Goal: Task Accomplishment & Management: Complete application form

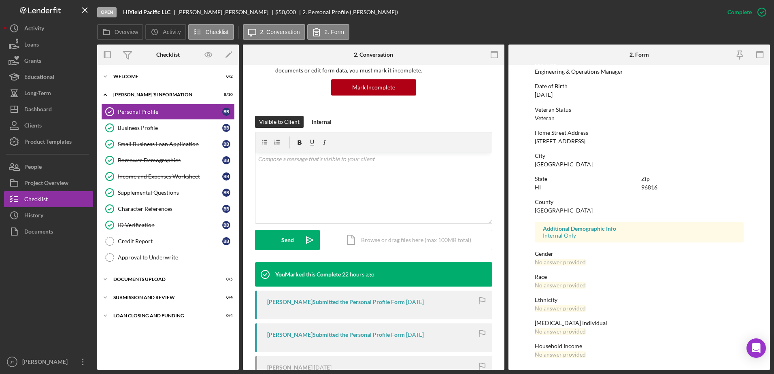
scroll to position [121, 0]
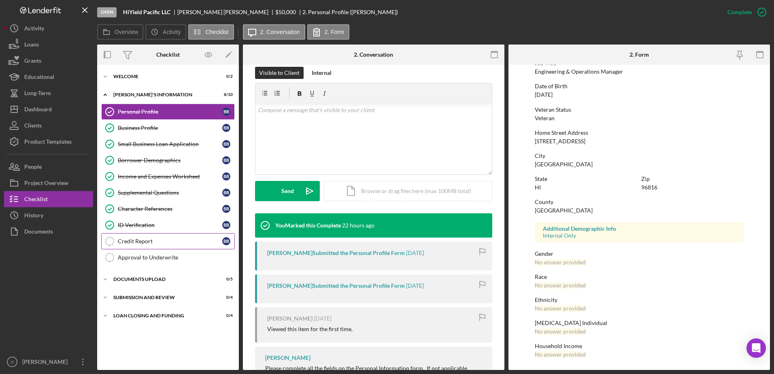
click at [169, 242] on div "Credit Report" at bounding box center [170, 241] width 104 height 6
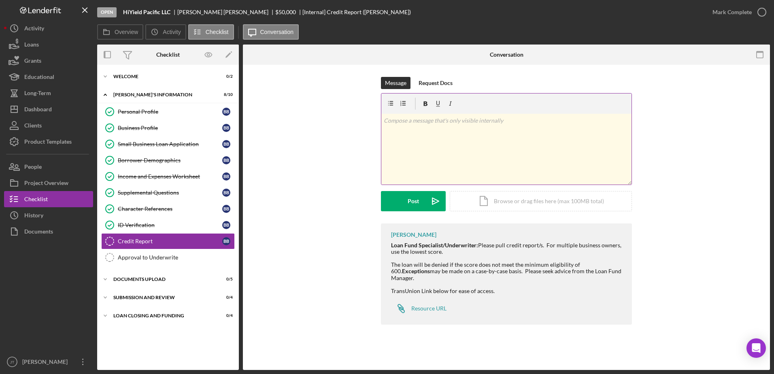
click at [407, 132] on div "v Color teal Color pink Remove color Add row above Add row below Add column bef…" at bounding box center [506, 149] width 250 height 71
click at [384, 122] on p "029-74-8137" at bounding box center [507, 120] width 246 height 9
click at [432, 122] on p "029-74-8137" at bounding box center [507, 120] width 246 height 9
click at [382, 121] on div "v Color teal Color pink Remove color Add row above Add row below Add column bef…" at bounding box center [506, 149] width 250 height 71
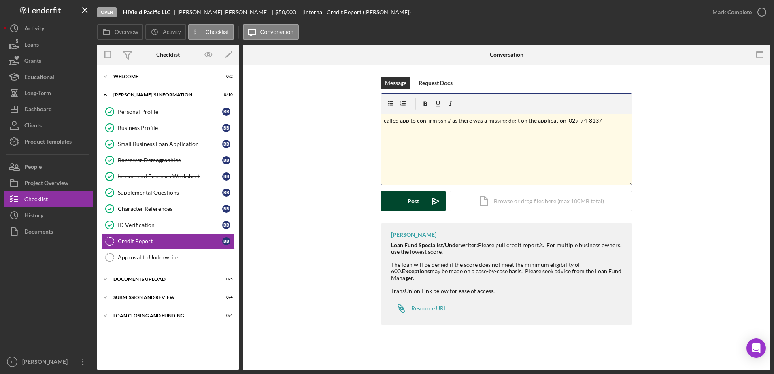
click at [404, 200] on button "Post Icon/icon-invite-send" at bounding box center [413, 201] width 65 height 20
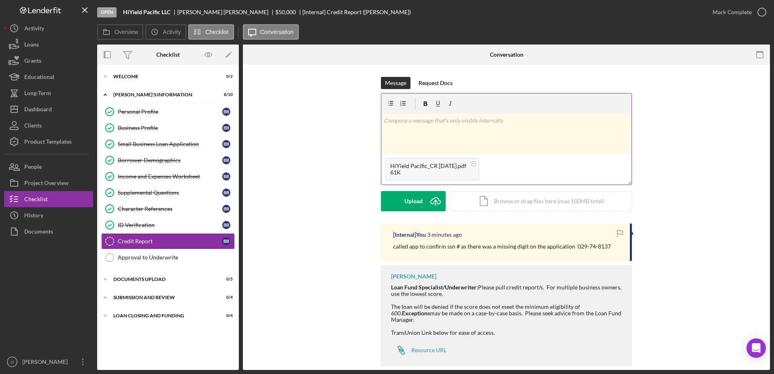
click at [427, 136] on div "v Color teal Color pink Remove color Add row above Add row below Add column bef…" at bounding box center [506, 134] width 250 height 40
click at [422, 126] on div "v Color teal Color pink Remove color Add row above Add row below Add column bef…" at bounding box center [506, 134] width 250 height 40
click at [416, 204] on div "Post" at bounding box center [413, 201] width 11 height 20
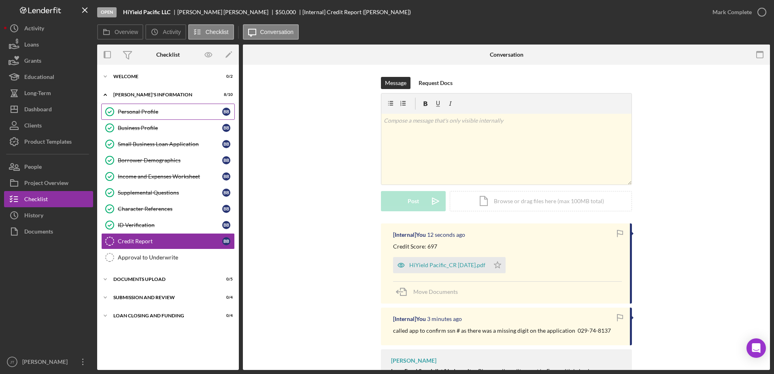
click at [165, 112] on div "Personal Profile" at bounding box center [170, 111] width 104 height 6
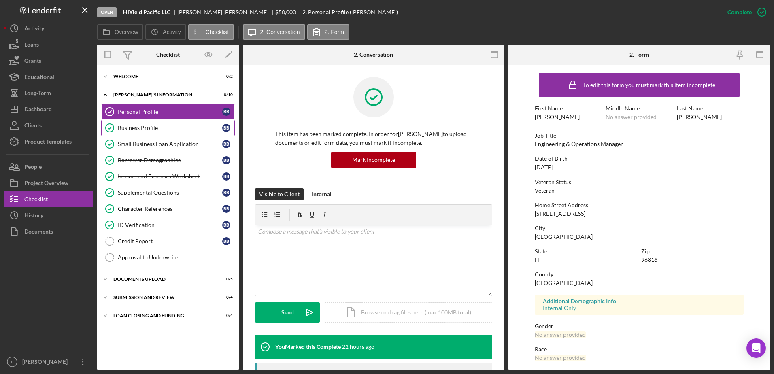
click at [175, 130] on div "Business Profile" at bounding box center [170, 128] width 104 height 6
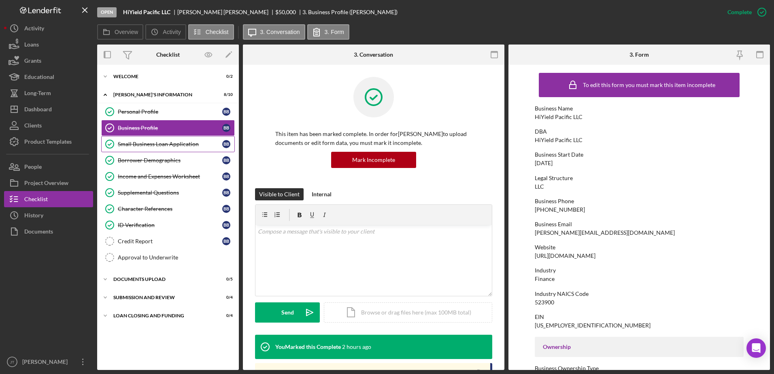
click at [181, 144] on div "Small Business Loan Application" at bounding box center [170, 144] width 104 height 6
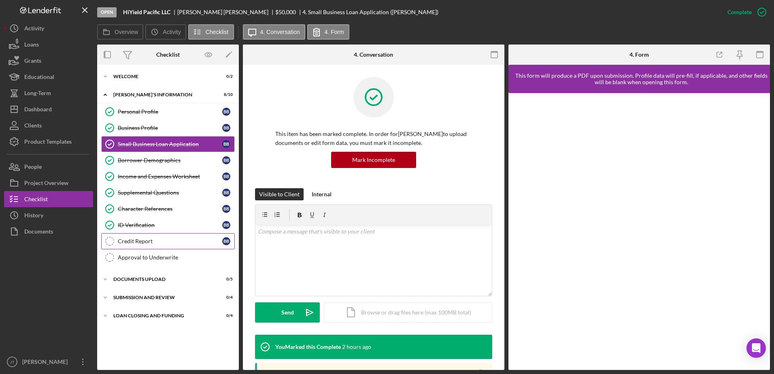
click at [158, 238] on div "Credit Report" at bounding box center [170, 241] width 104 height 6
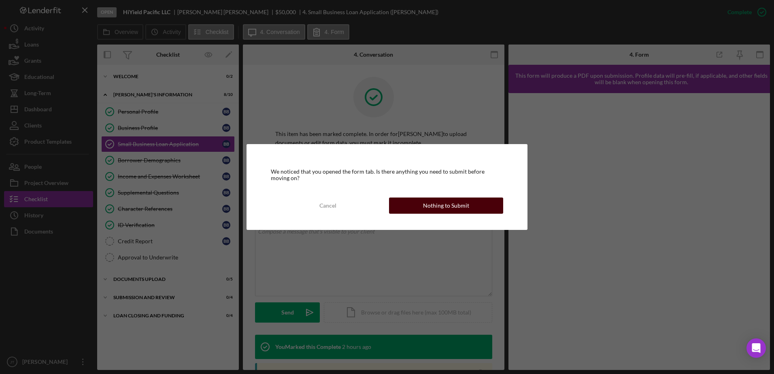
click at [440, 207] on div "Nothing to Submit" at bounding box center [446, 206] width 46 height 16
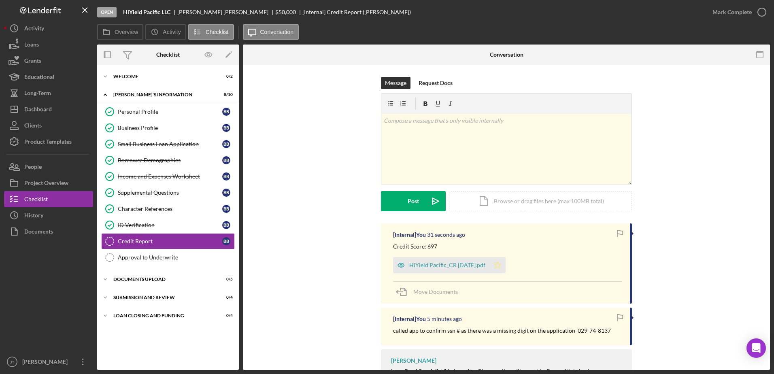
click at [495, 267] on icon "Icon/Star" at bounding box center [497, 265] width 16 height 16
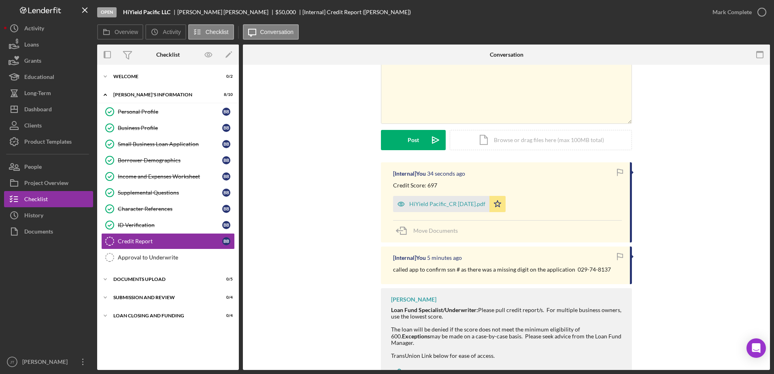
scroll to position [81, 0]
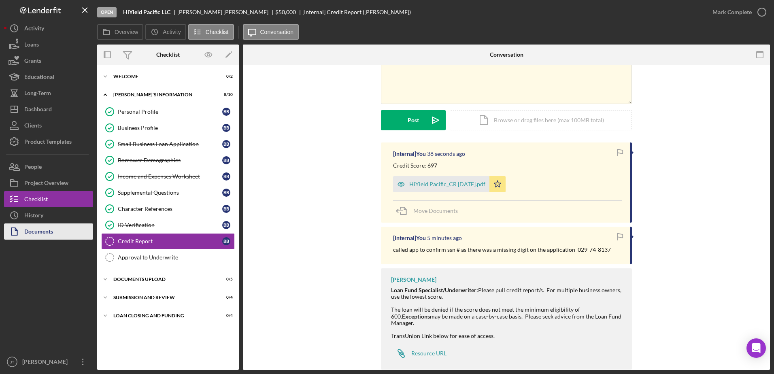
click at [26, 234] on div "Documents" at bounding box center [38, 232] width 29 height 18
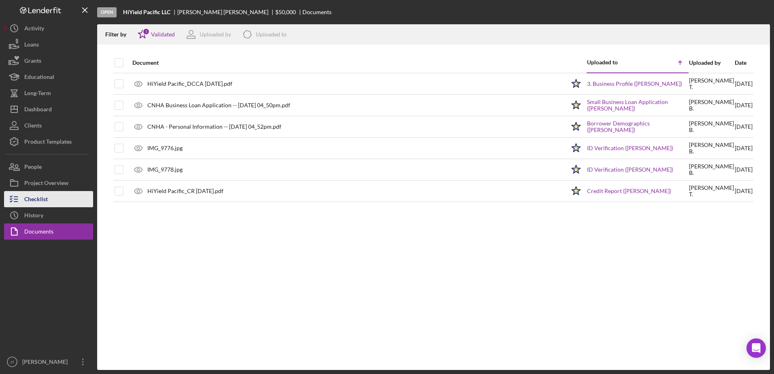
click at [63, 203] on button "Checklist" at bounding box center [48, 199] width 89 height 16
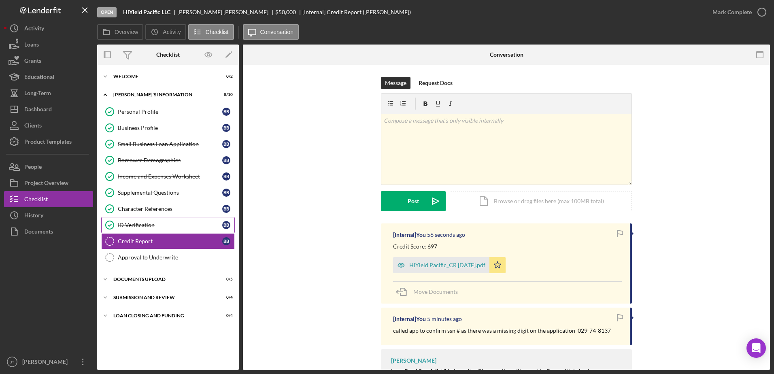
click at [140, 225] on div "ID Verification" at bounding box center [170, 225] width 104 height 6
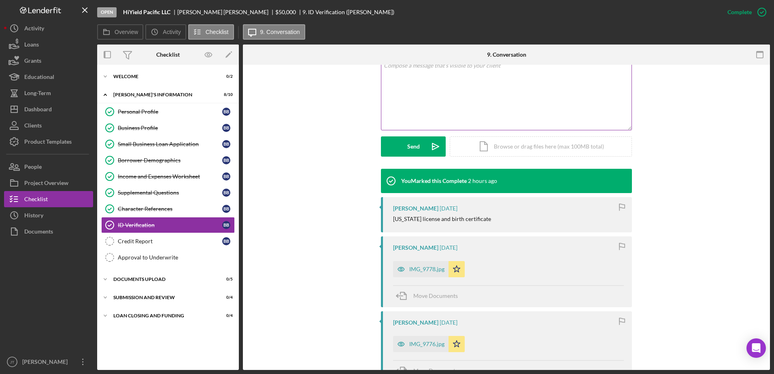
scroll to position [202, 0]
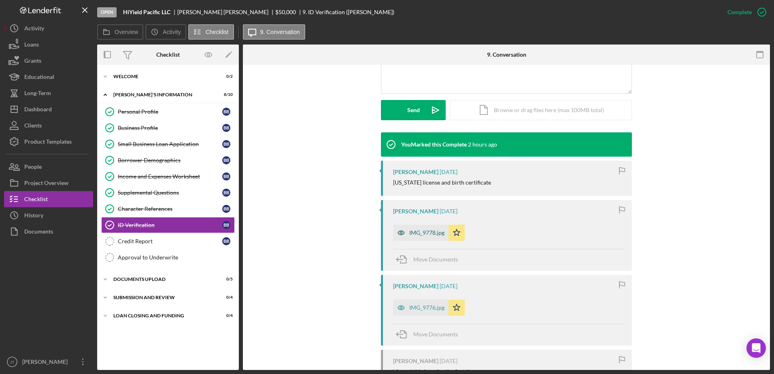
click at [433, 230] on div "IMG_9778.jpg" at bounding box center [426, 233] width 35 height 6
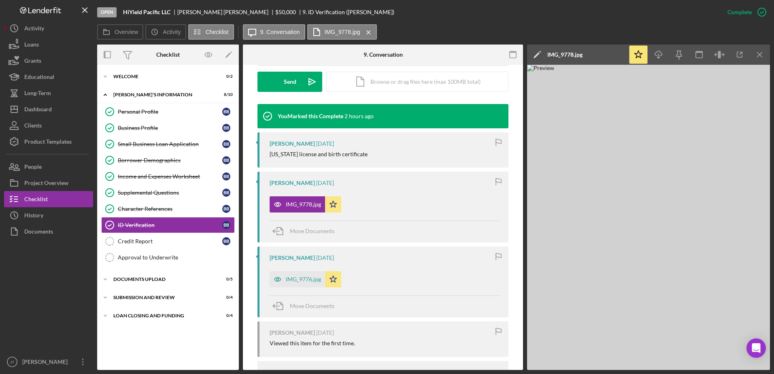
scroll to position [243, 0]
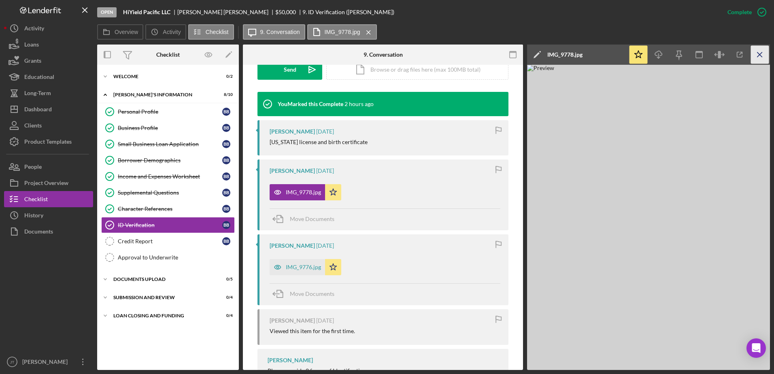
click at [762, 54] on icon "Icon/Menu Close" at bounding box center [760, 55] width 18 height 18
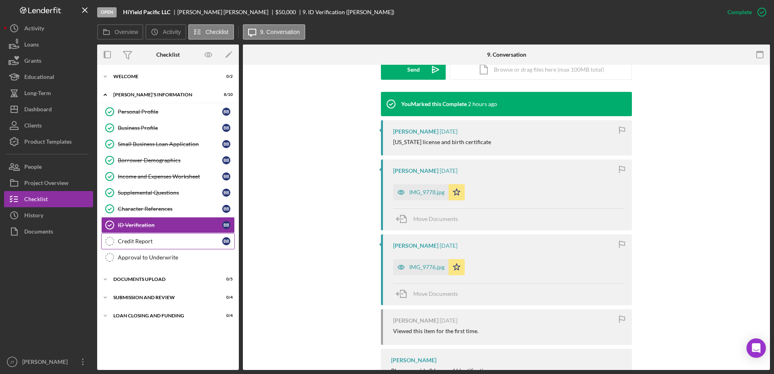
click at [158, 243] on div "Credit Report" at bounding box center [170, 241] width 104 height 6
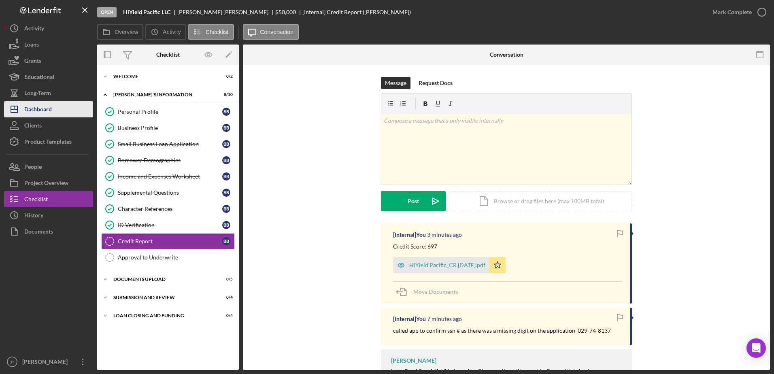
click at [76, 112] on button "Icon/Dashboard Dashboard" at bounding box center [48, 109] width 89 height 16
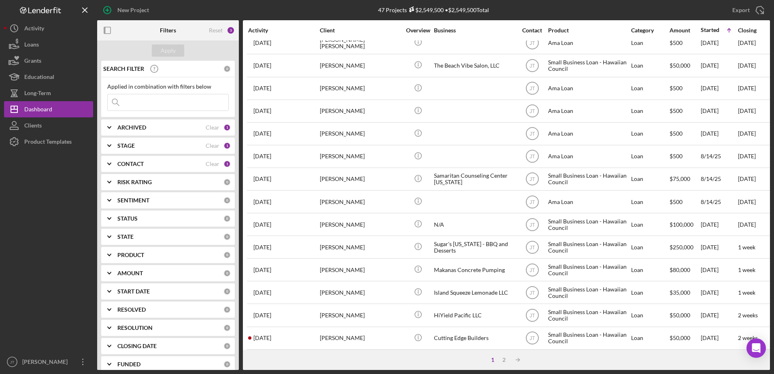
scroll to position [243, 0]
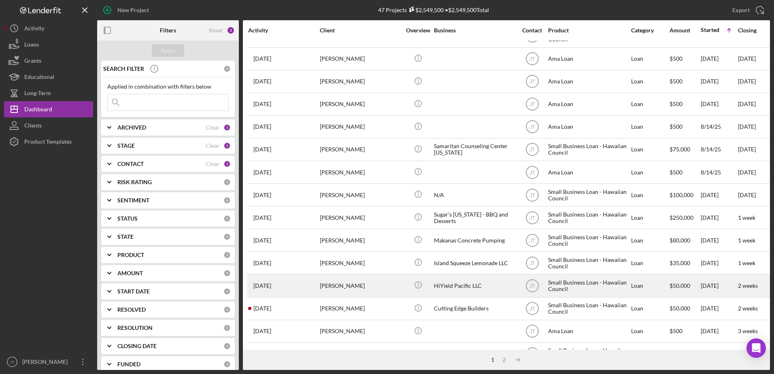
click at [337, 285] on div "[PERSON_NAME]" at bounding box center [360, 285] width 81 height 21
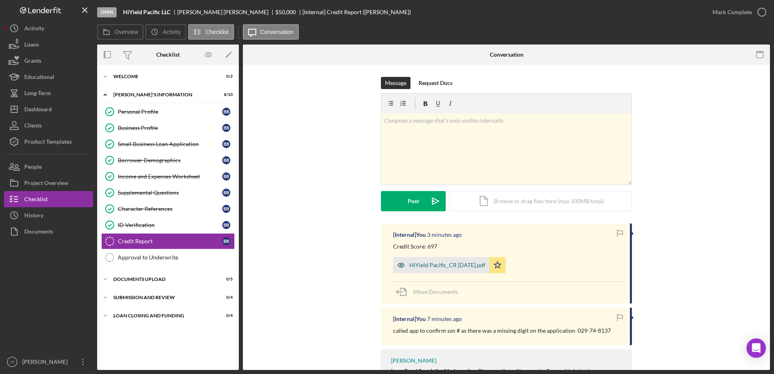
click at [448, 261] on div "HiYield Pacific_CR [DATE].pdf" at bounding box center [441, 265] width 96 height 16
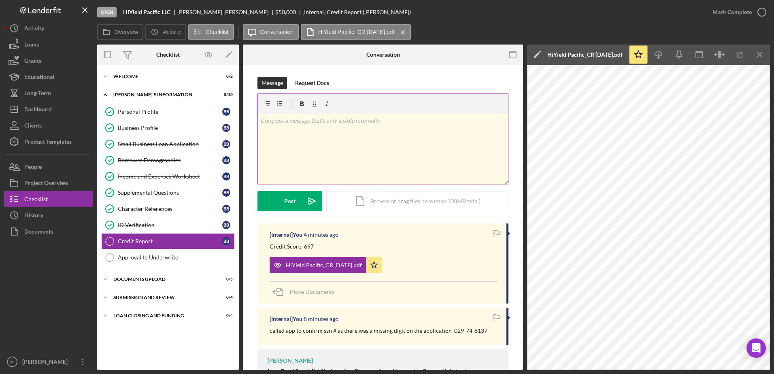
click at [312, 137] on div "v Color teal Color pink Remove color Add row above Add row below Add column bef…" at bounding box center [383, 149] width 250 height 71
click at [287, 204] on div "Post" at bounding box center [289, 201] width 11 height 20
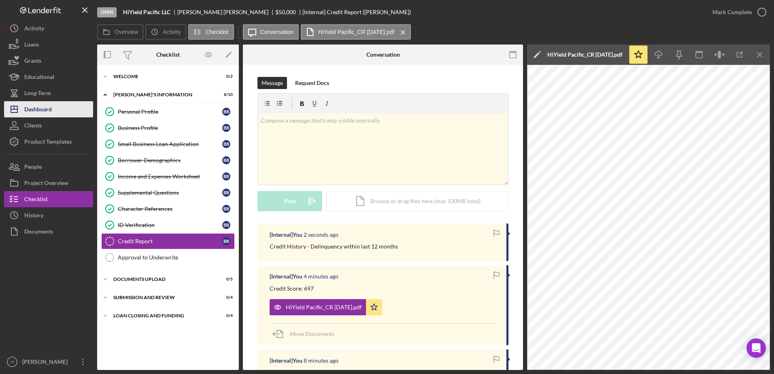
drag, startPoint x: 59, startPoint y: 107, endPoint x: 64, endPoint y: 107, distance: 5.3
click at [59, 107] on button "Icon/Dashboard Dashboard" at bounding box center [48, 109] width 89 height 16
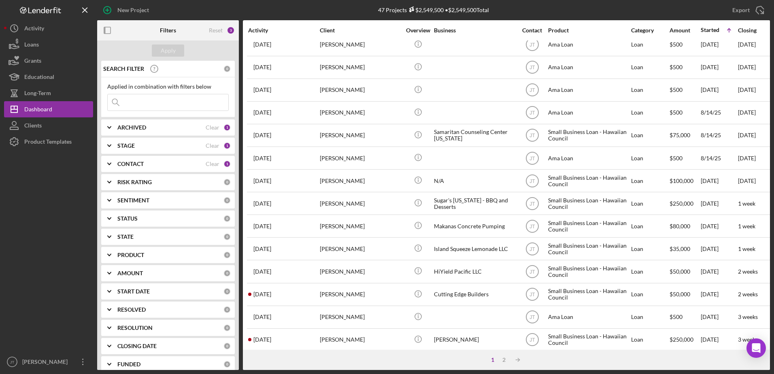
scroll to position [269, 0]
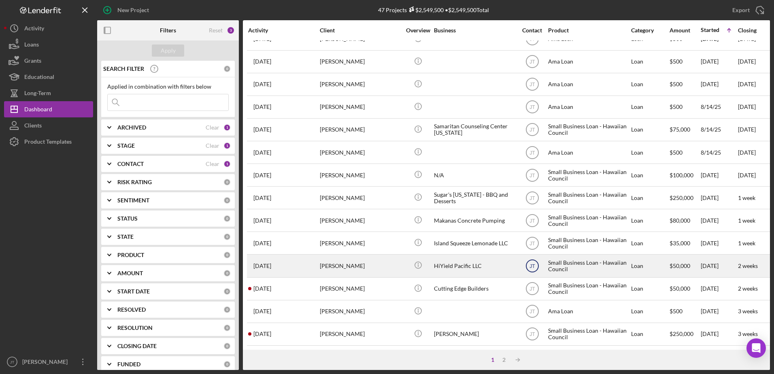
click at [530, 264] on text "JT" at bounding box center [532, 267] width 6 height 6
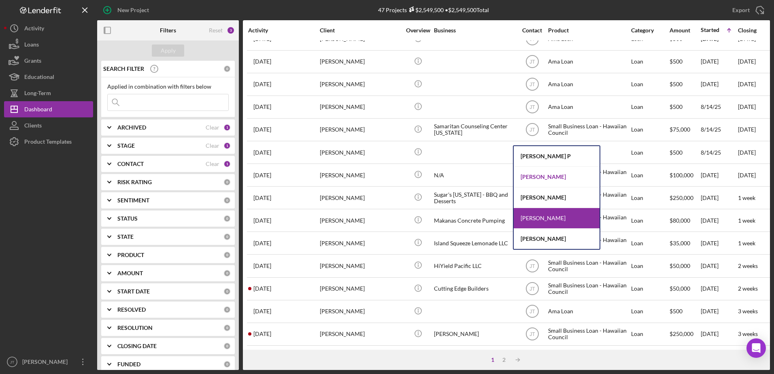
click at [558, 179] on div "[PERSON_NAME]" at bounding box center [557, 177] width 86 height 21
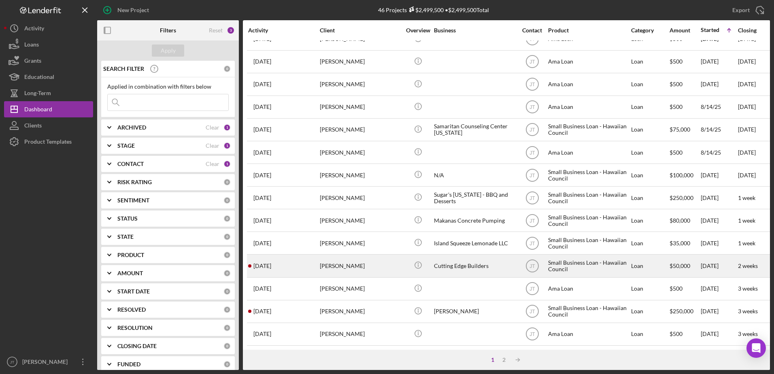
click at [344, 260] on div "[PERSON_NAME]" at bounding box center [360, 265] width 81 height 21
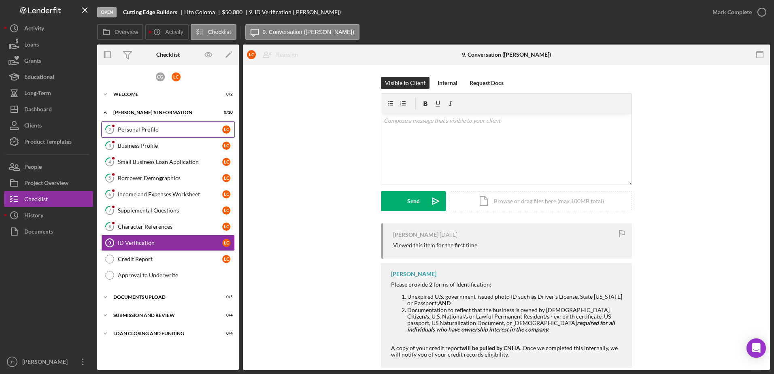
click at [145, 127] on div "Personal Profile" at bounding box center [170, 129] width 104 height 6
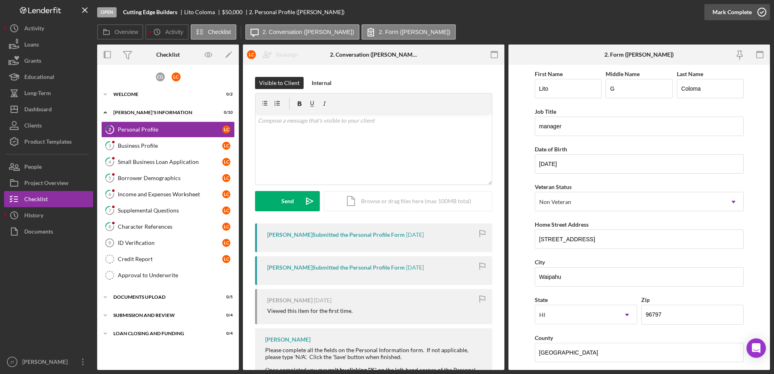
click at [763, 10] on icon "button" at bounding box center [762, 12] width 20 height 20
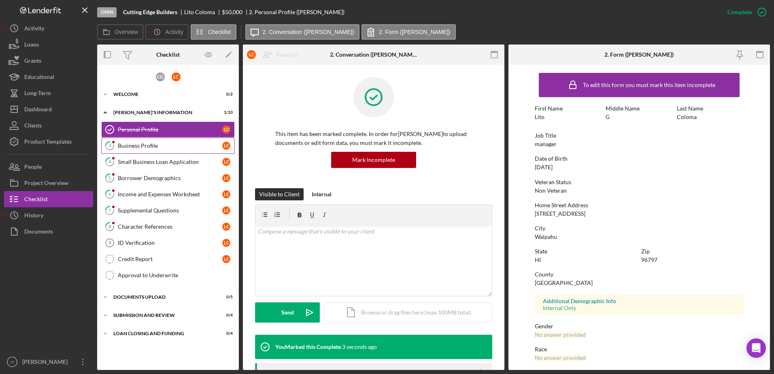
click at [156, 151] on link "3 Business Profile L C" at bounding box center [168, 146] width 134 height 16
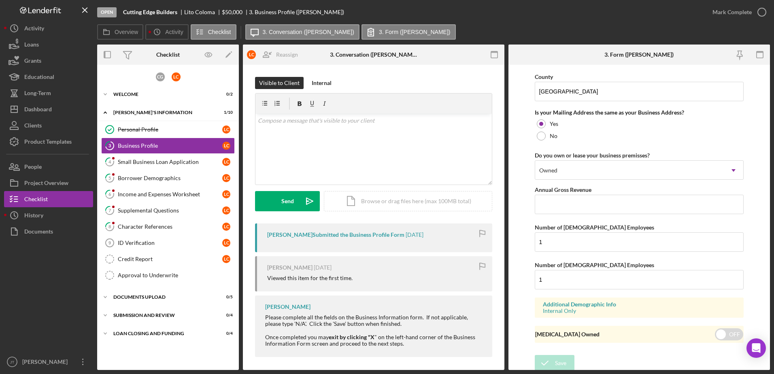
scroll to position [700, 0]
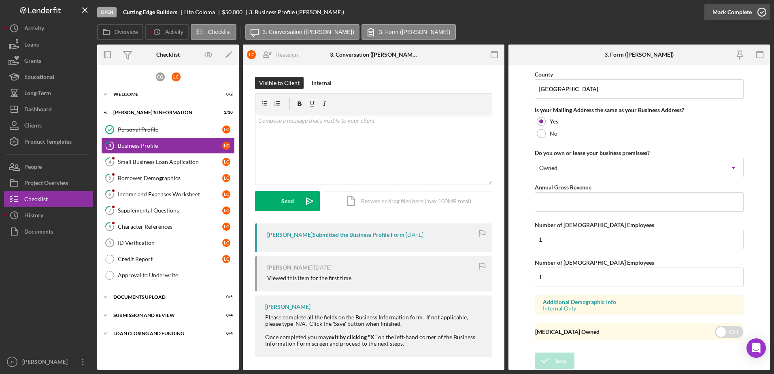
click at [761, 9] on icon "button" at bounding box center [762, 12] width 20 height 20
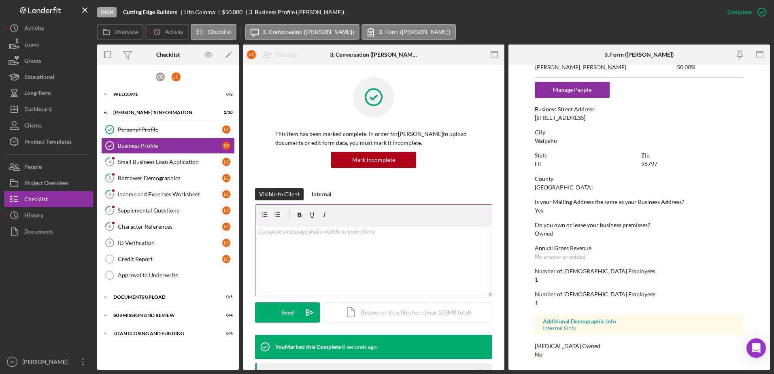
scroll to position [397, 0]
click at [175, 167] on link "4 Small Business Loan Application L C" at bounding box center [168, 162] width 134 height 16
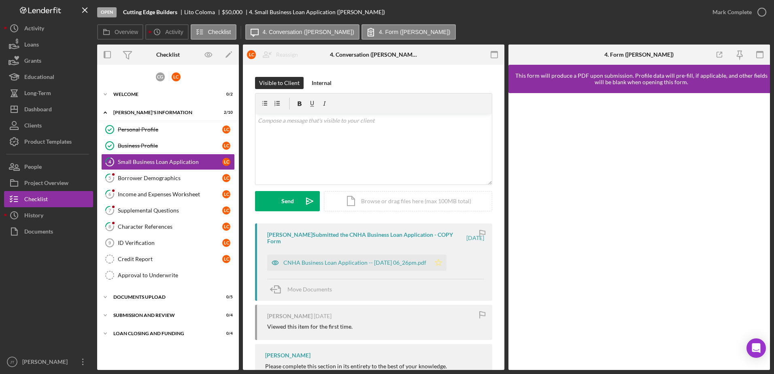
click at [445, 266] on icon "Icon/Star" at bounding box center [438, 263] width 16 height 16
click at [326, 264] on div "CNHA Business Loan Application -- [DATE] 06_26pm.pdf" at bounding box center [354, 262] width 143 height 6
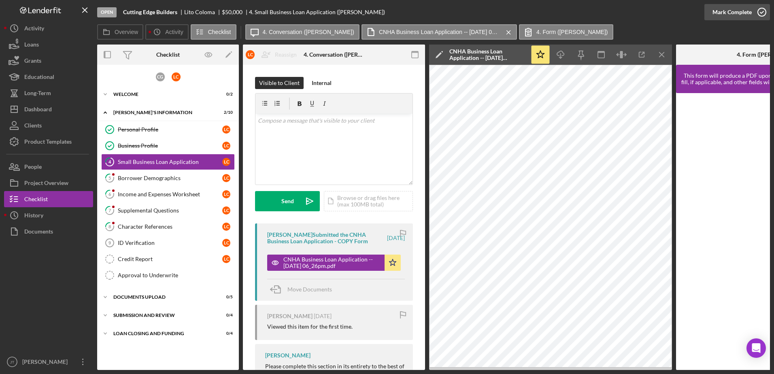
click at [762, 11] on icon "button" at bounding box center [762, 12] width 20 height 20
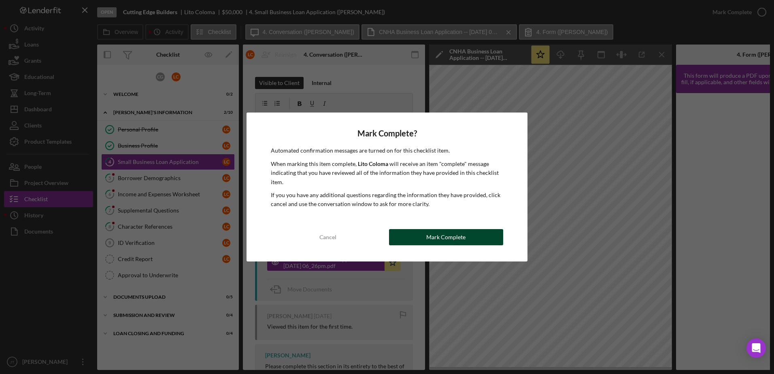
click at [468, 234] on button "Mark Complete" at bounding box center [446, 237] width 114 height 16
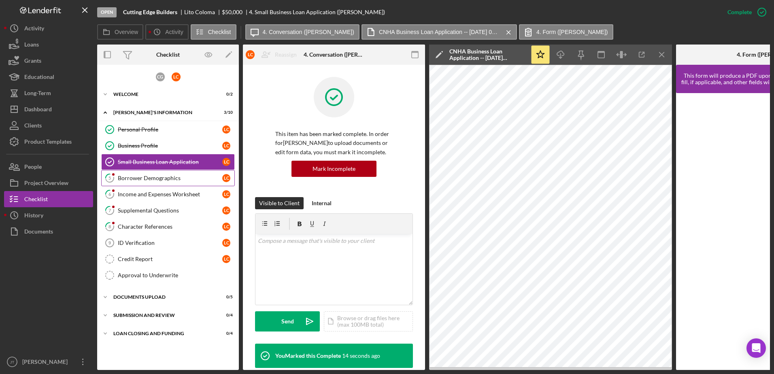
click at [163, 178] on div "Borrower Demographics" at bounding box center [170, 178] width 104 height 6
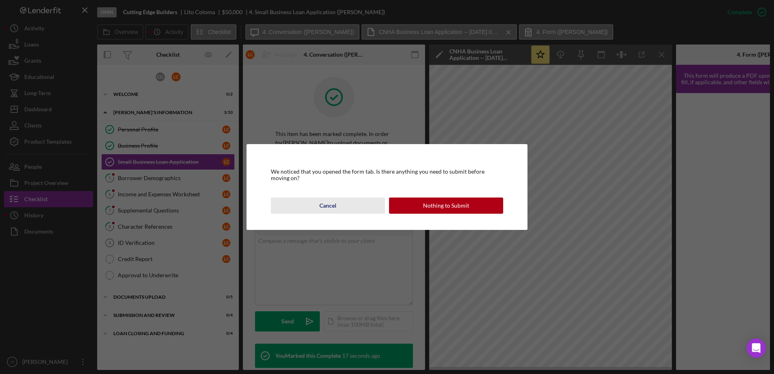
click at [333, 205] on div "Cancel" at bounding box center [327, 206] width 17 height 16
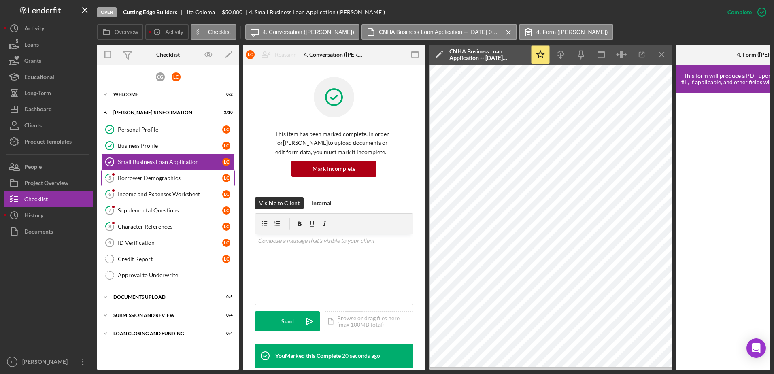
click at [168, 182] on link "5 Borrower Demographics L C" at bounding box center [168, 178] width 134 height 16
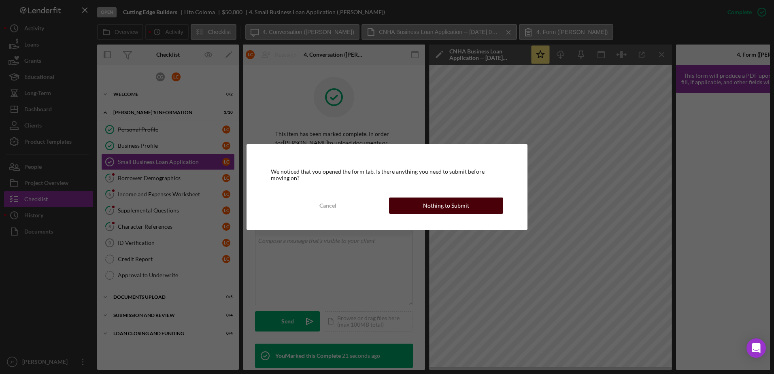
click at [459, 206] on div "Nothing to Submit" at bounding box center [446, 206] width 46 height 16
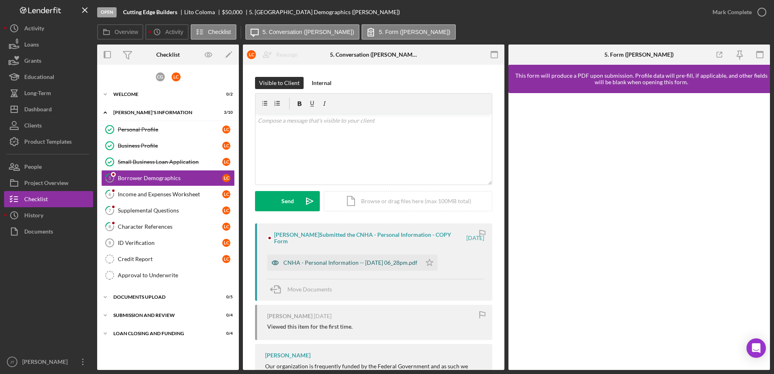
click at [374, 264] on div "CNHA - Personal Information -- [DATE] 06_28pm.pdf" at bounding box center [344, 263] width 154 height 16
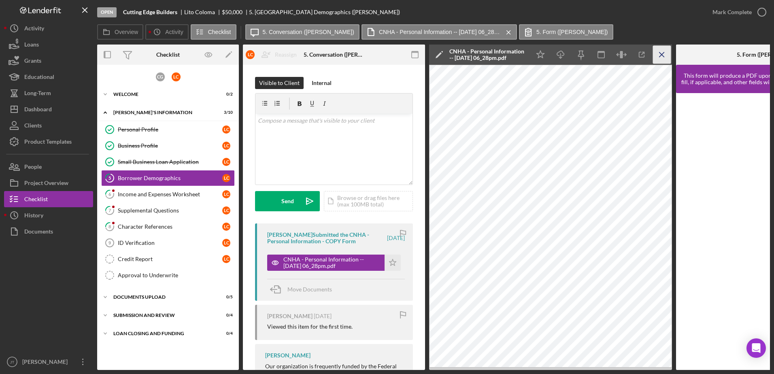
click at [661, 54] on line "button" at bounding box center [661, 54] width 4 height 4
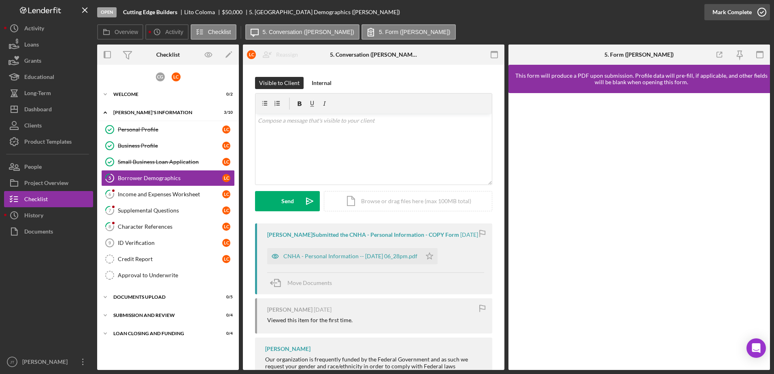
click at [760, 11] on icon "button" at bounding box center [762, 12] width 20 height 20
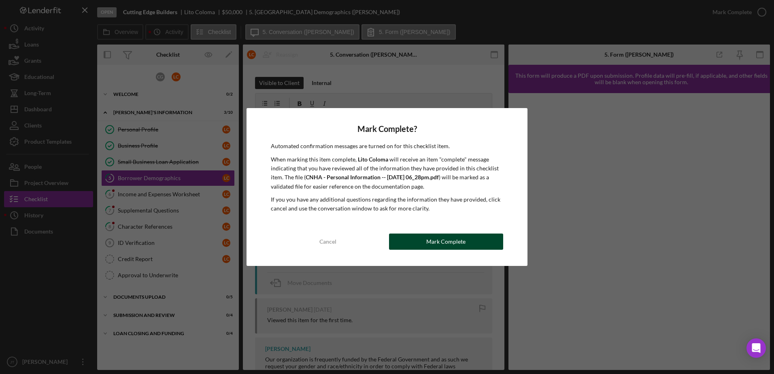
click at [468, 242] on button "Mark Complete" at bounding box center [446, 242] width 114 height 16
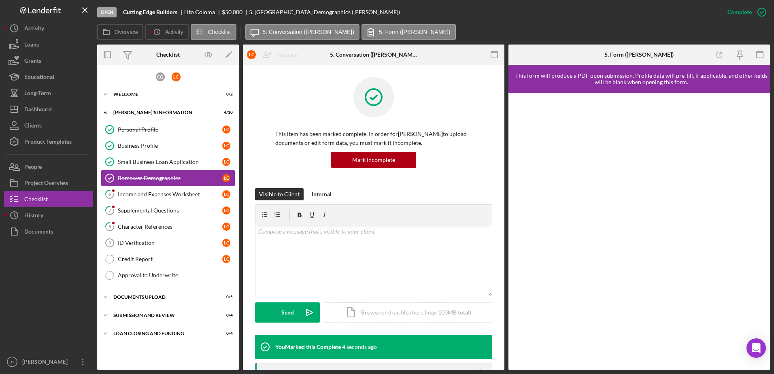
click at [173, 179] on div "Borrower Demographics" at bounding box center [170, 178] width 104 height 6
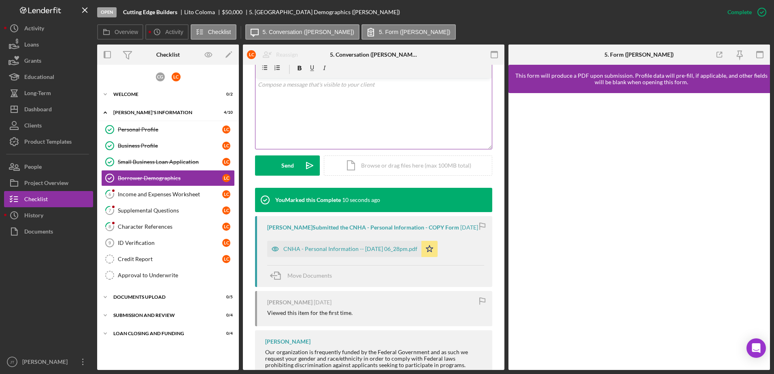
scroll to position [162, 0]
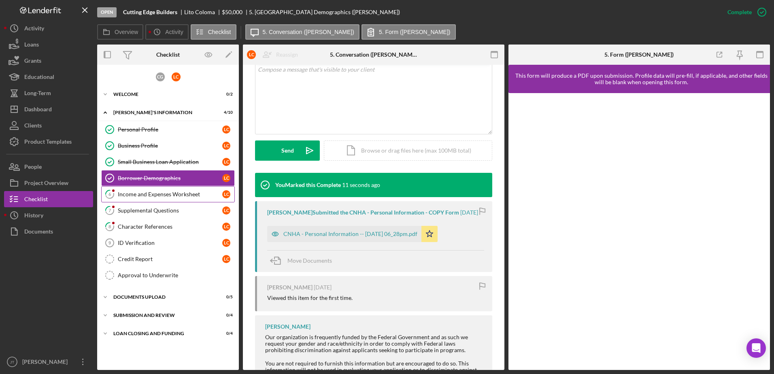
click at [182, 198] on link "6 Income and Expenses Worksheet L C" at bounding box center [168, 194] width 134 height 16
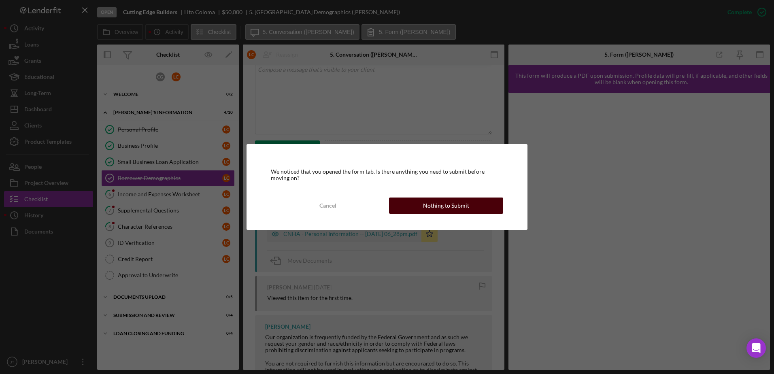
click at [415, 210] on button "Nothing to Submit" at bounding box center [446, 206] width 114 height 16
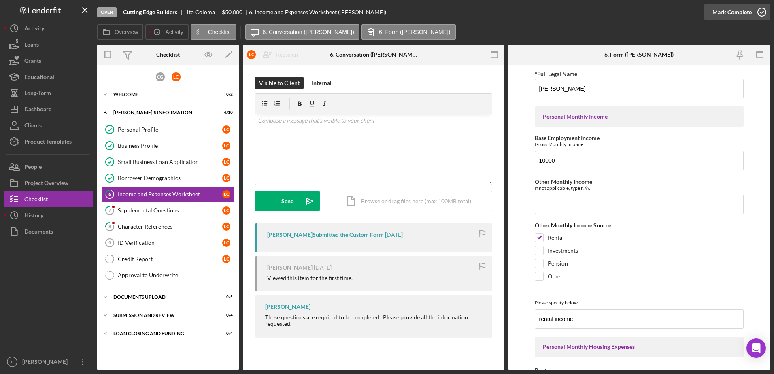
click at [762, 10] on icon "button" at bounding box center [762, 12] width 20 height 20
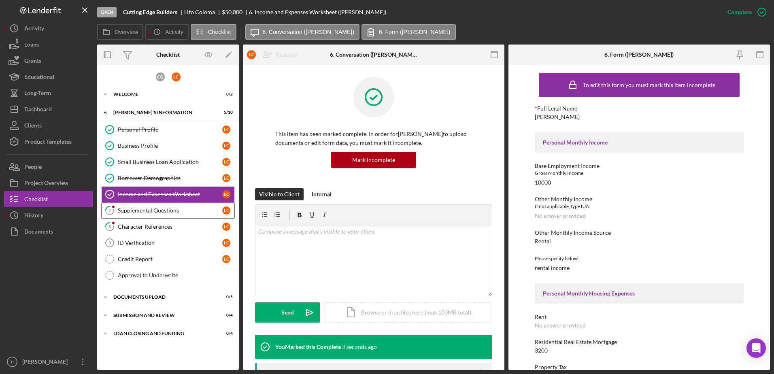
click at [156, 213] on div "Supplemental Questions" at bounding box center [170, 210] width 104 height 6
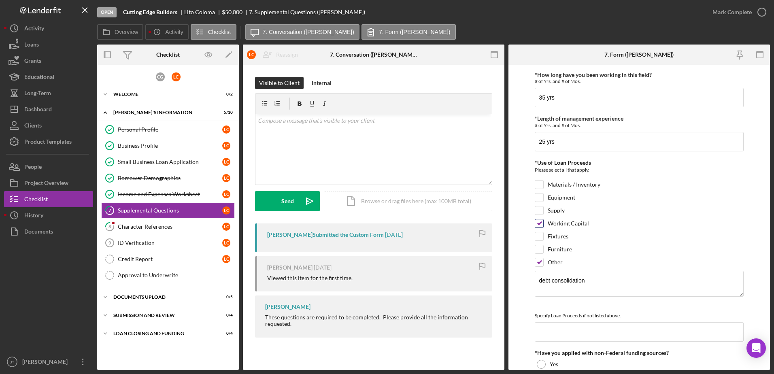
scroll to position [73, 0]
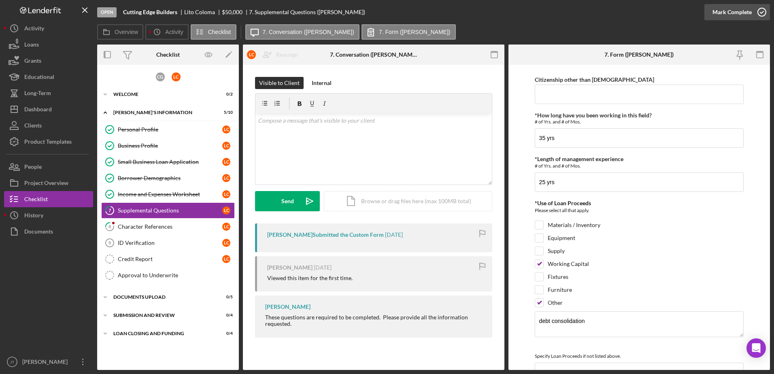
click at [763, 10] on icon "button" at bounding box center [762, 12] width 20 height 20
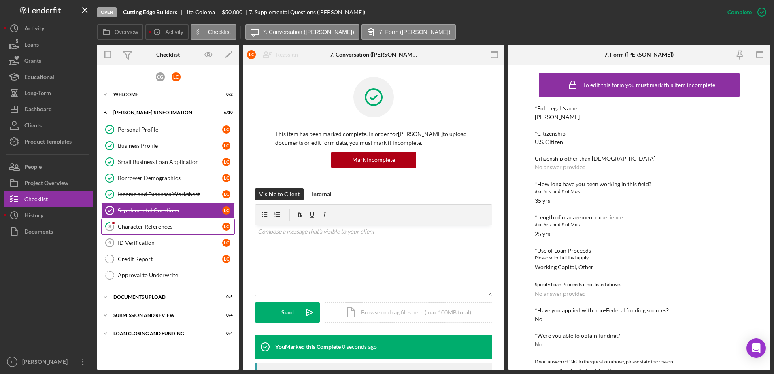
click at [154, 230] on link "8 Character References L C" at bounding box center [168, 227] width 134 height 16
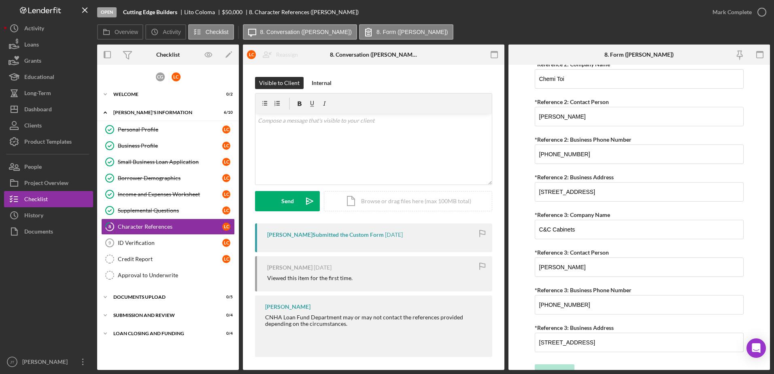
scroll to position [681, 0]
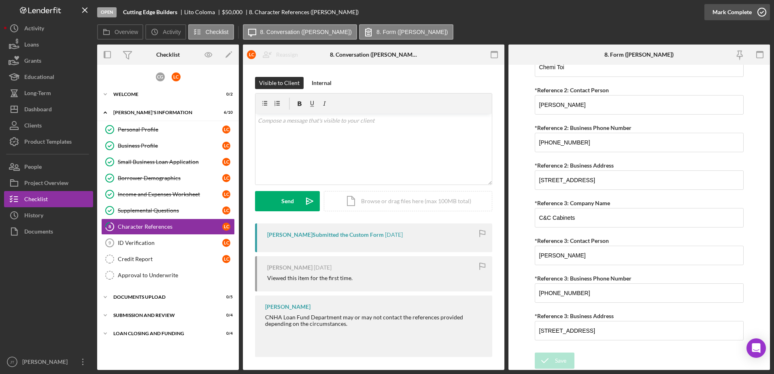
click at [762, 11] on icon "button" at bounding box center [762, 12] width 20 height 20
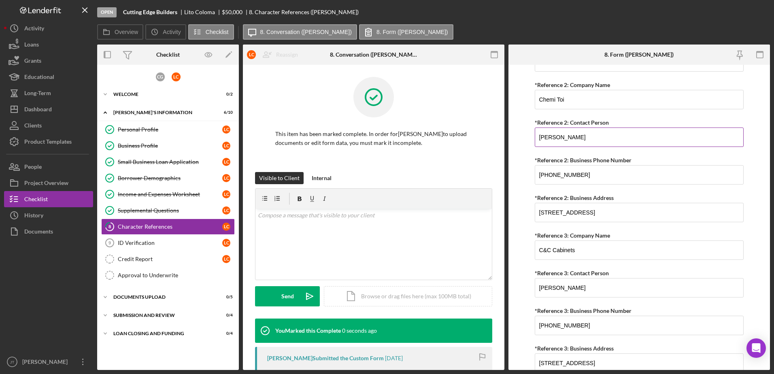
scroll to position [714, 0]
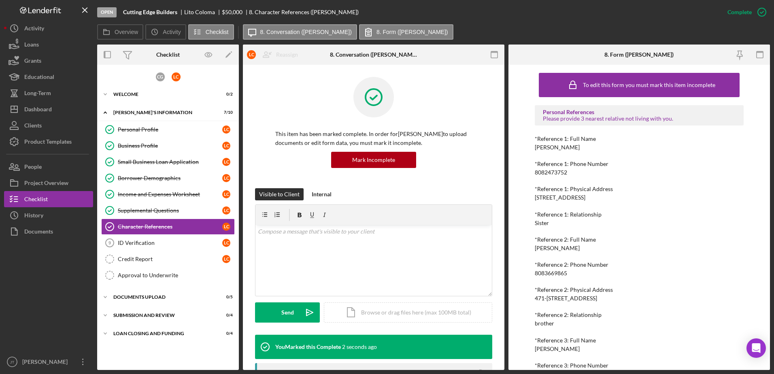
click at [455, 16] on div "Open Cutting Edge Builders [PERSON_NAME] $50,000 $50,000 8. Character Reference…" at bounding box center [408, 12] width 622 height 24
click at [157, 244] on div "ID Verification" at bounding box center [170, 243] width 104 height 6
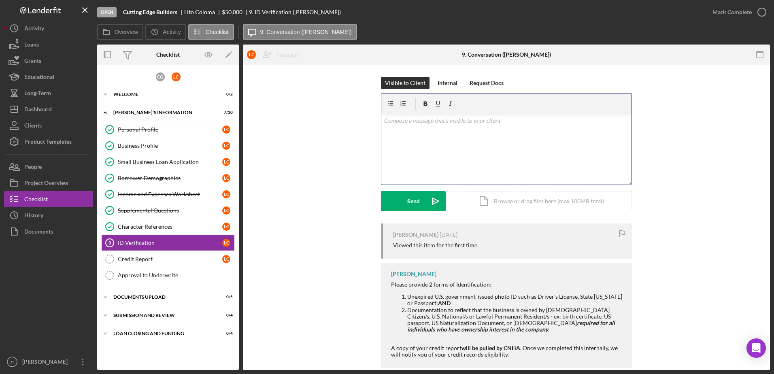
click at [427, 134] on div "v Color teal Color pink Remove color Add row above Add row below Add column bef…" at bounding box center [506, 149] width 250 height 71
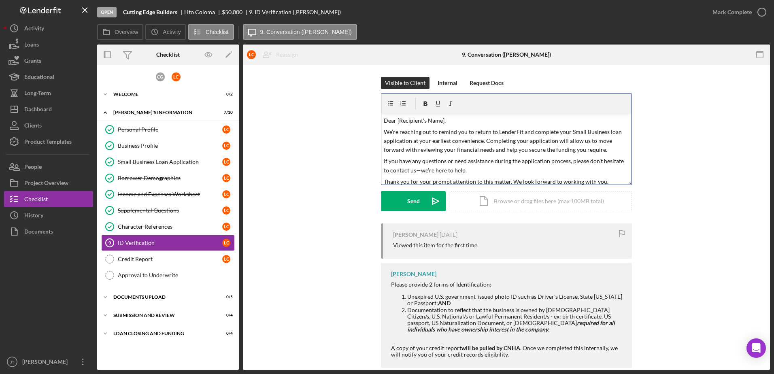
click at [441, 121] on p "Dear [Recipient's Name]," at bounding box center [507, 120] width 246 height 9
click at [445, 121] on p "Dear [Recipient's Name]," at bounding box center [507, 120] width 246 height 9
click at [443, 121] on p "Dear [Recipient's Name]," at bounding box center [507, 120] width 246 height 9
drag, startPoint x: 442, startPoint y: 120, endPoint x: 396, endPoint y: 123, distance: 45.8
click at [396, 123] on p "Dear [Recipient's Name]," at bounding box center [507, 120] width 246 height 9
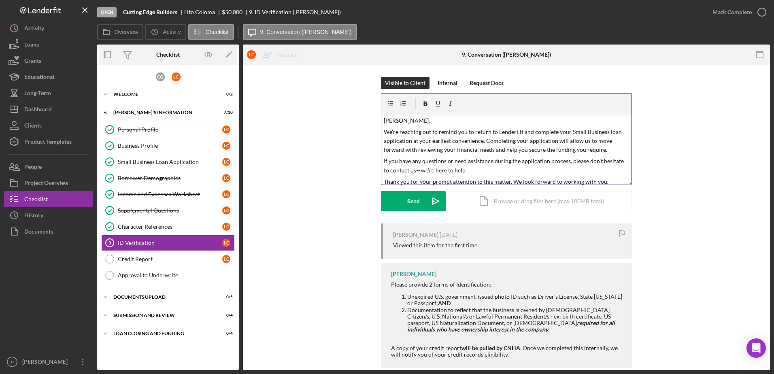
click at [482, 141] on p "We’re reaching out to remind you to return to LenderFit and complete your Small…" at bounding box center [507, 141] width 246 height 27
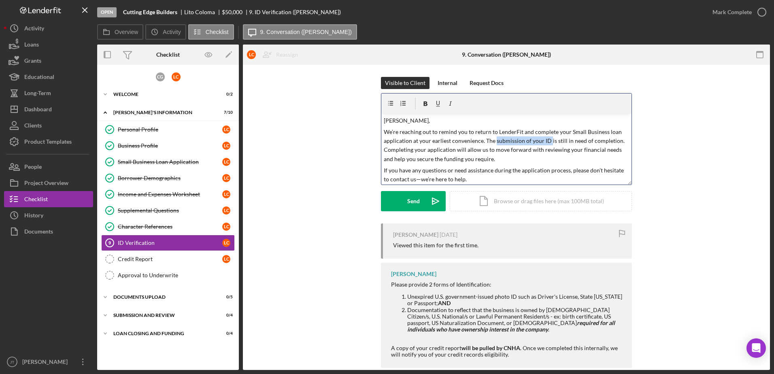
drag, startPoint x: 493, startPoint y: 141, endPoint x: 547, endPoint y: 141, distance: 53.8
click at [547, 141] on p "We’re reaching out to remind you to return to LenderFit and complete your Small…" at bounding box center [507, 146] width 246 height 36
click at [424, 105] on icon "button" at bounding box center [426, 104] width 18 height 18
click at [558, 164] on p "We’re reaching out to remind you to return to LenderFit and complete your Small…" at bounding box center [507, 146] width 246 height 36
click at [539, 141] on strong "submission of your ID" at bounding box center [522, 140] width 55 height 7
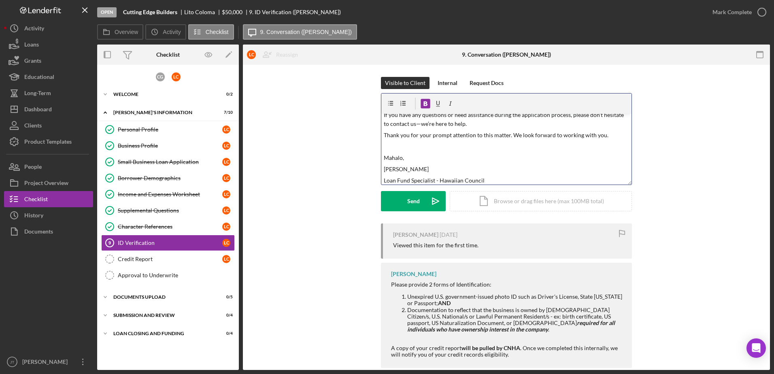
scroll to position [58, 0]
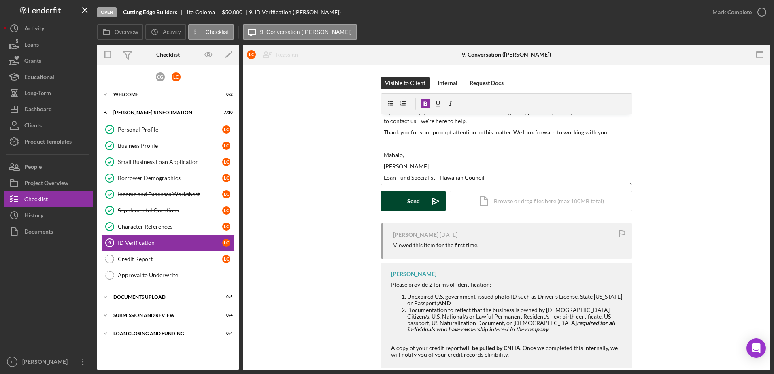
click at [419, 203] on button "Send Icon/icon-invite-send" at bounding box center [413, 201] width 65 height 20
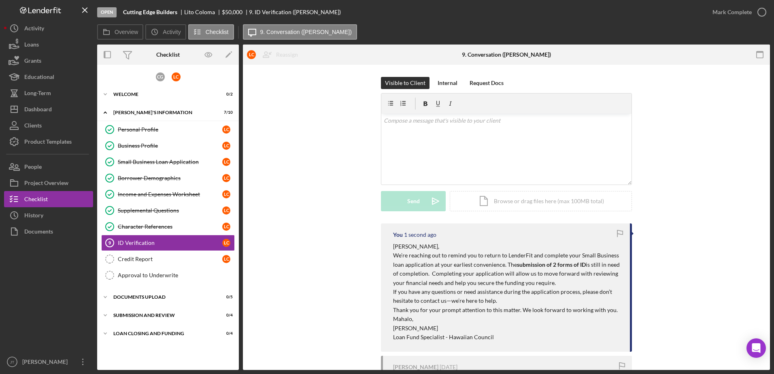
scroll to position [0, 0]
click at [161, 79] on div "C G" at bounding box center [160, 76] width 9 height 9
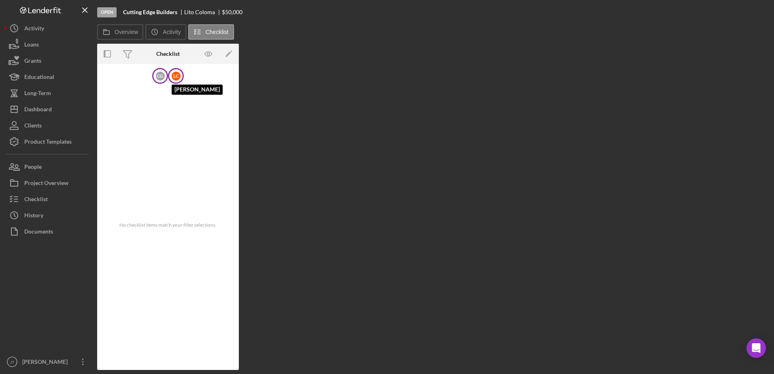
click at [176, 79] on div "L C" at bounding box center [176, 76] width 9 height 9
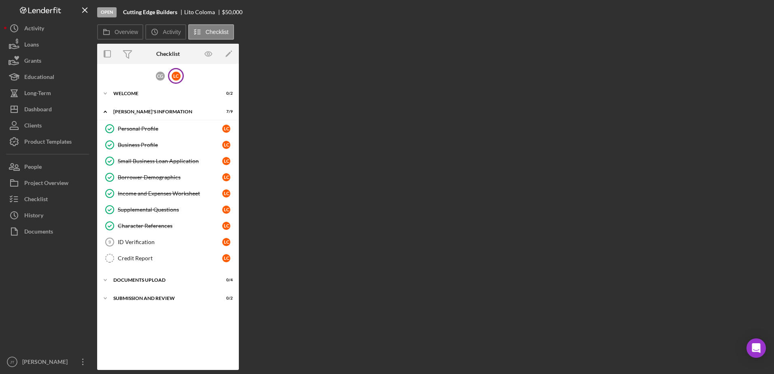
click at [62, 277] on div at bounding box center [48, 297] width 89 height 114
click at [50, 200] on button "Checklist" at bounding box center [48, 199] width 89 height 16
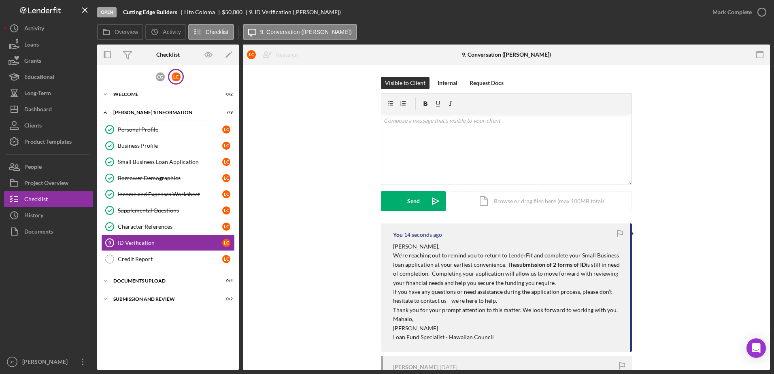
click at [314, 225] on div "You 14 seconds ago [PERSON_NAME], We’re reaching out to remind you to return to…" at bounding box center [506, 363] width 503 height 281
click at [159, 77] on div "C G" at bounding box center [160, 76] width 9 height 9
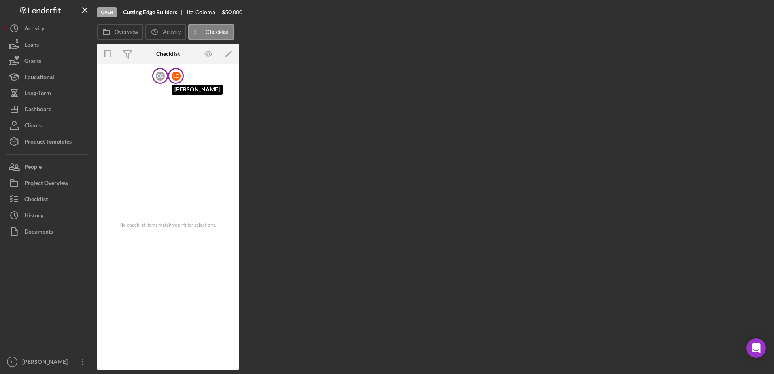
click at [176, 79] on div "L C" at bounding box center [176, 76] width 9 height 9
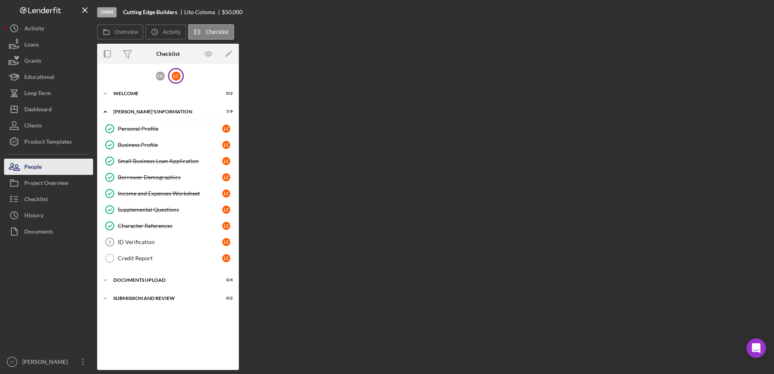
click at [59, 168] on button "People" at bounding box center [48, 167] width 89 height 16
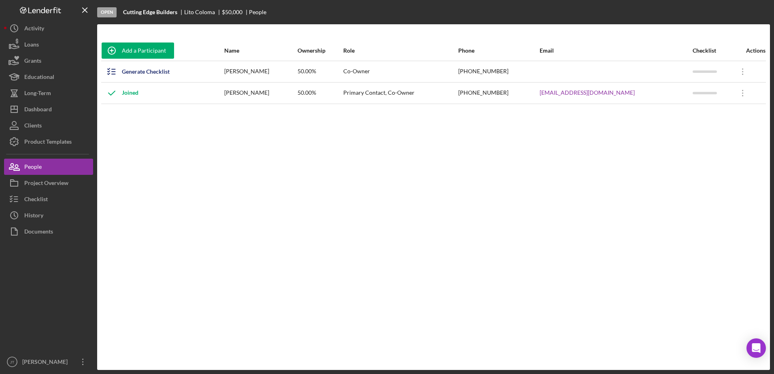
click at [559, 166] on div "Add a Participant Name Ownership Role Phone Email Checklist Actions Generate Ch…" at bounding box center [433, 196] width 673 height 313
click at [40, 199] on div "Checklist" at bounding box center [35, 200] width 23 height 18
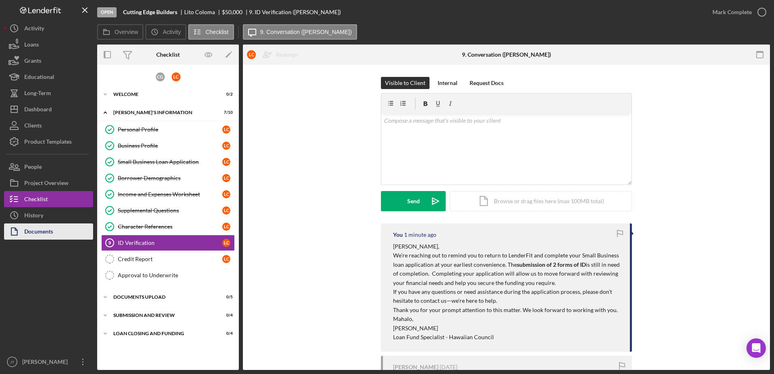
click at [54, 234] on button "Documents" at bounding box center [48, 231] width 89 height 16
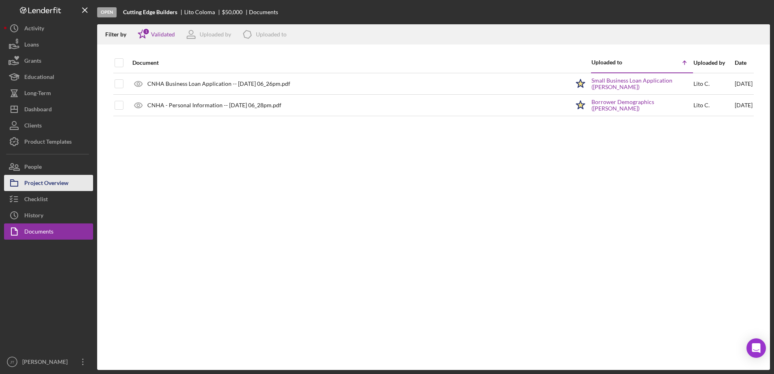
click at [67, 185] on div "Project Overview" at bounding box center [46, 184] width 44 height 18
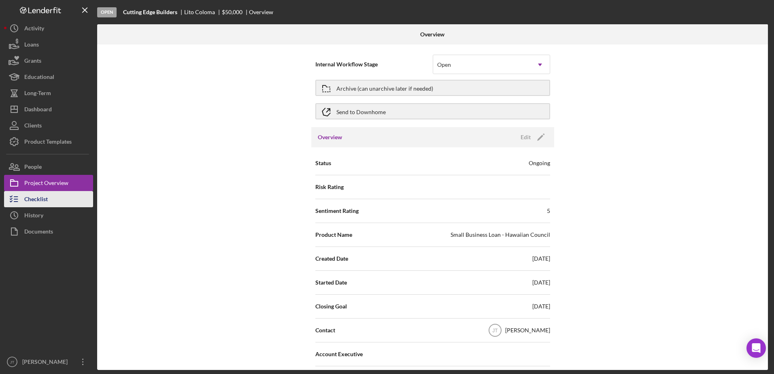
click at [52, 202] on button "Checklist" at bounding box center [48, 199] width 89 height 16
